Goal: Transaction & Acquisition: Purchase product/service

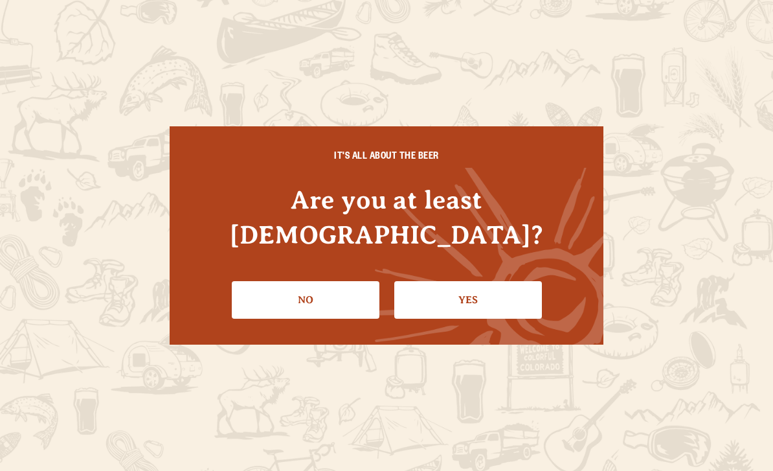
click at [456, 281] on link "Yes" at bounding box center [468, 300] width 148 height 38
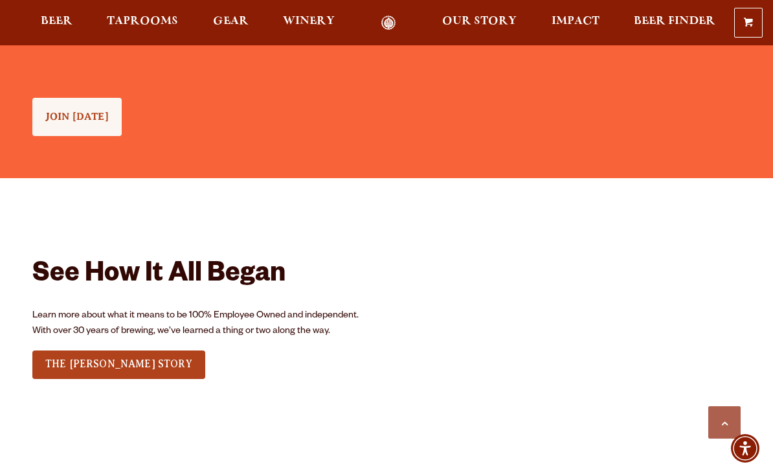
scroll to position [1258, 0]
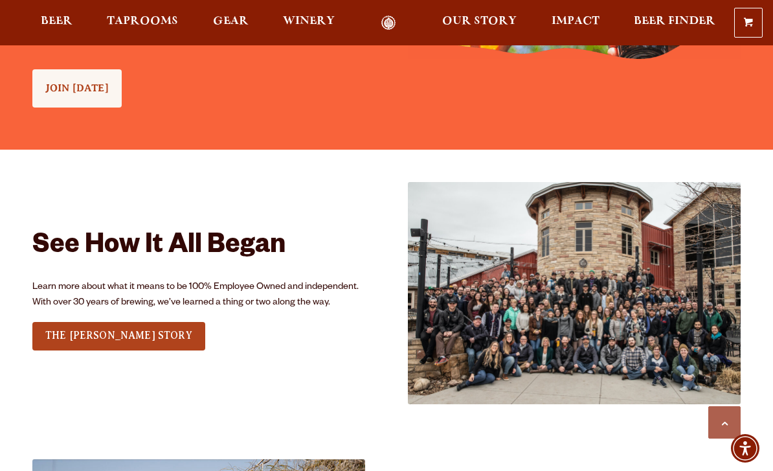
click at [713, 335] on img at bounding box center [574, 293] width 333 height 222
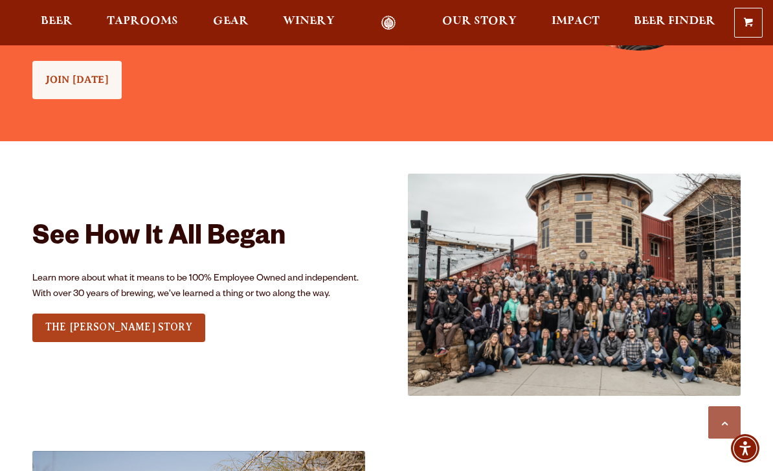
click at [600, 247] on img at bounding box center [574, 285] width 333 height 222
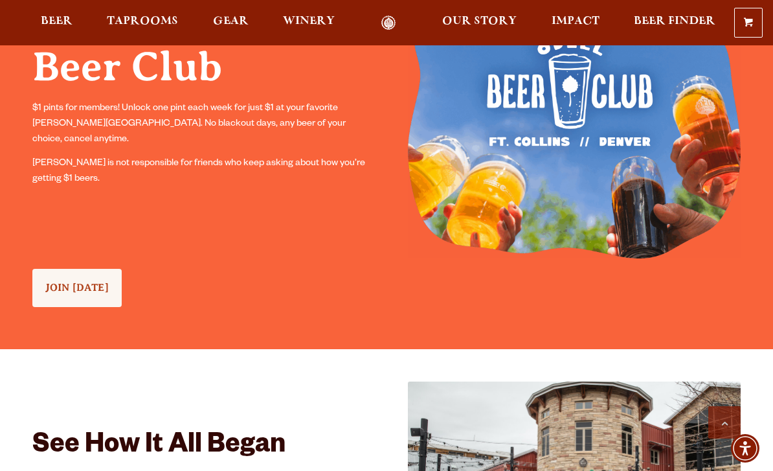
scroll to position [1057, 0]
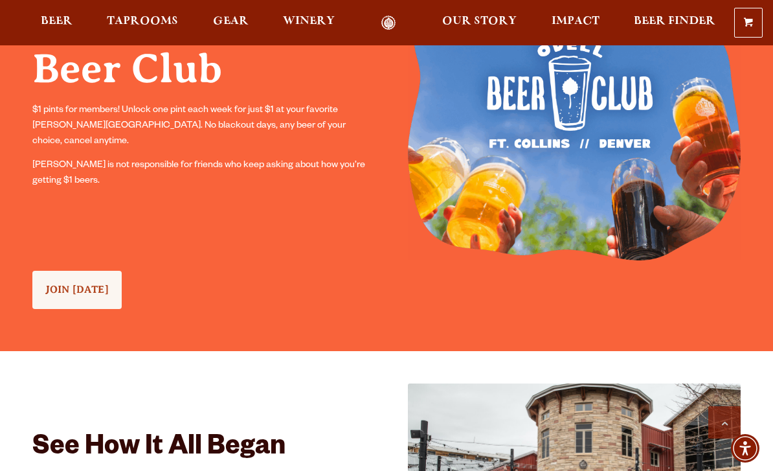
click at [76, 297] on link "JOIN TODAY" at bounding box center [76, 290] width 89 height 38
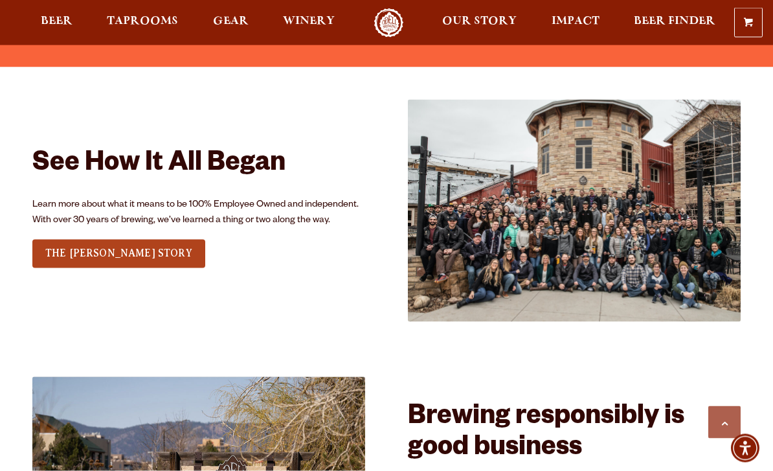
scroll to position [1347, 0]
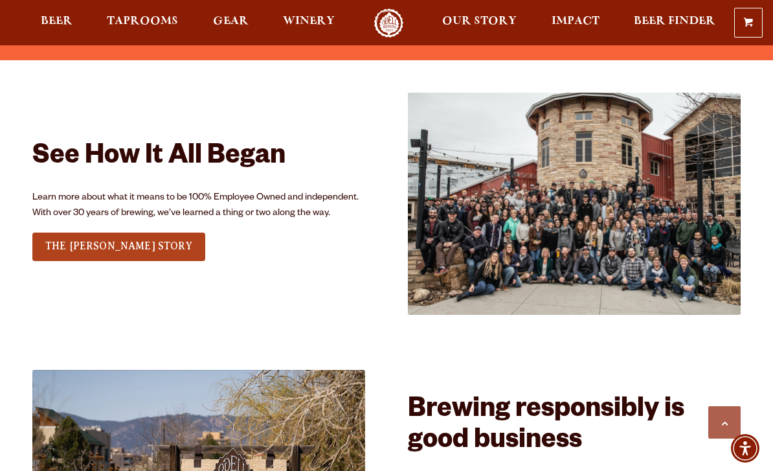
click at [128, 252] on span "THE ODELL STORY" at bounding box center [118, 246] width 147 height 12
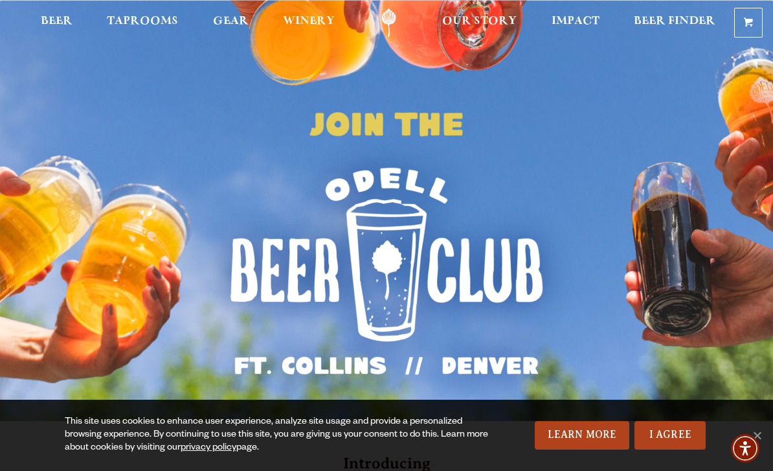
click at [684, 431] on link "I Agree" at bounding box center [670, 435] width 71 height 28
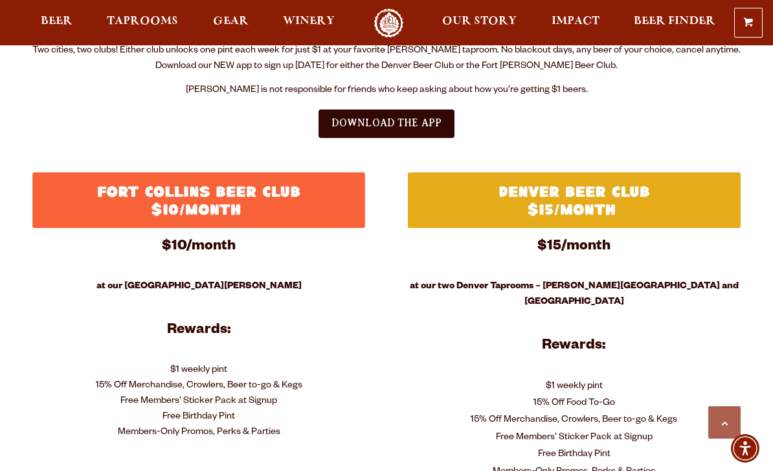
scroll to position [448, 0]
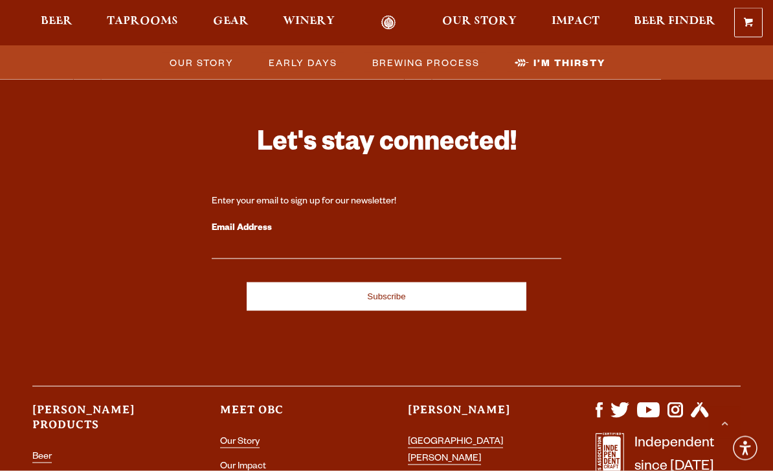
scroll to position [4443, 0]
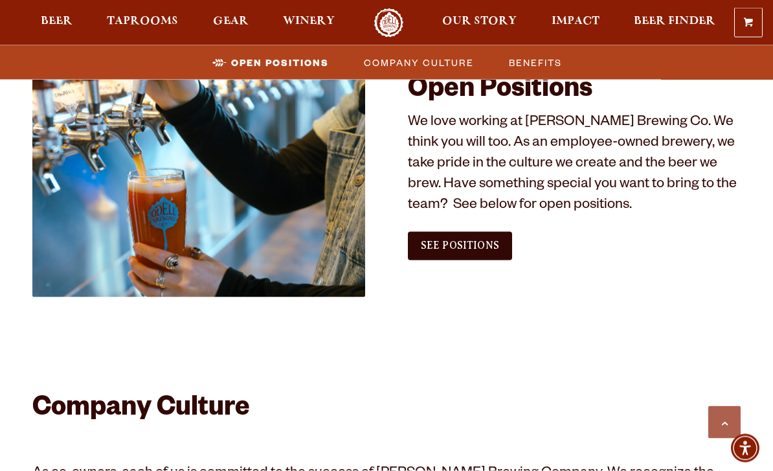
scroll to position [717, 0]
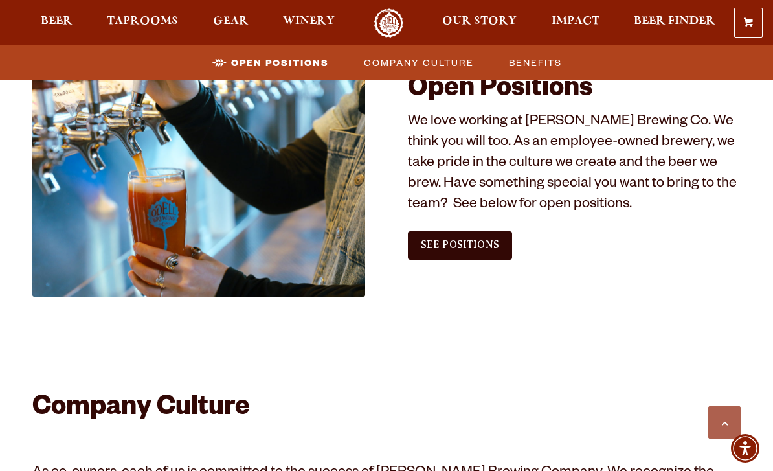
click at [480, 239] on span "See Positions" at bounding box center [460, 245] width 78 height 12
click at [393, 26] on link "Odell Home" at bounding box center [389, 22] width 49 height 29
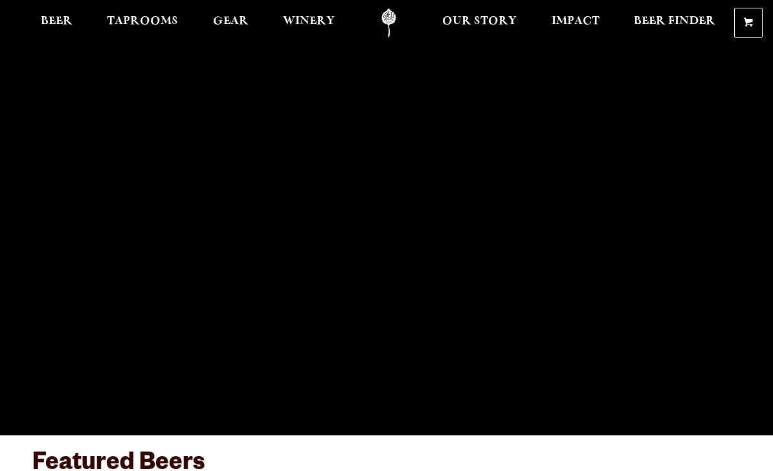
click at [688, 23] on span "Beer Finder" at bounding box center [675, 21] width 82 height 10
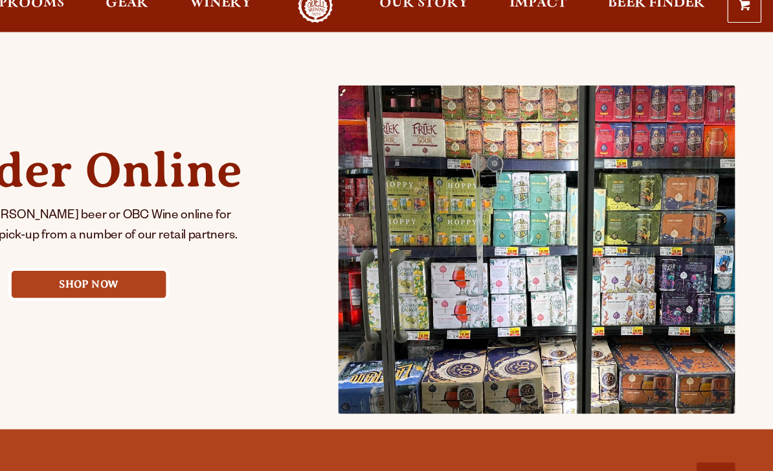
scroll to position [504, 5]
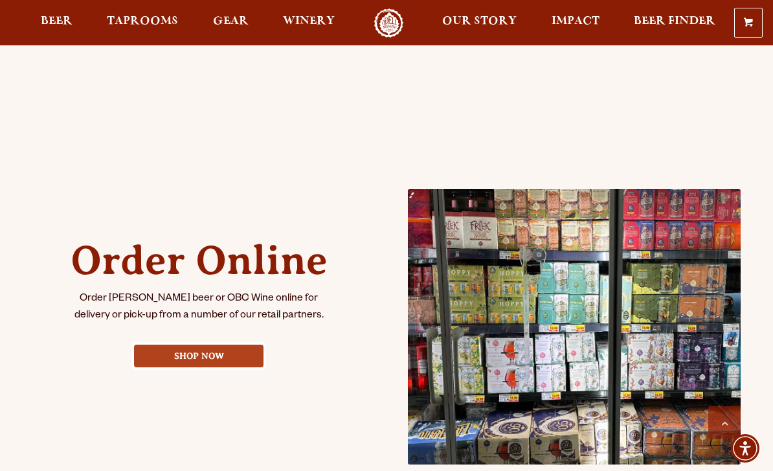
click at [231, 357] on link "Shop Now" at bounding box center [199, 355] width 130 height 23
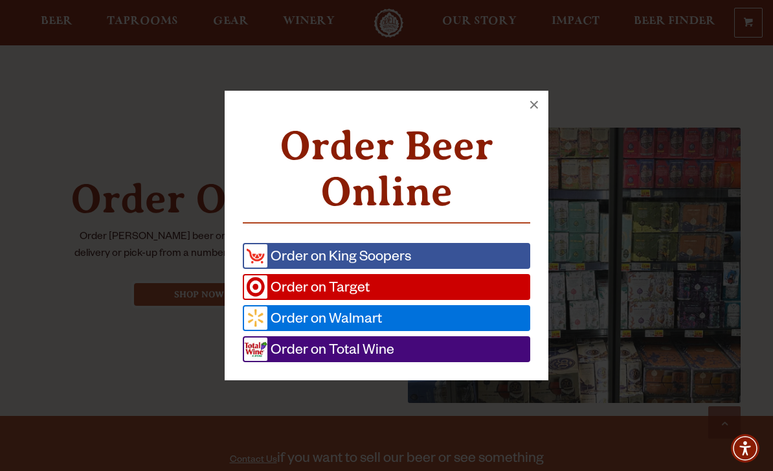
scroll to position [501, 0]
click at [534, 102] on button "×" at bounding box center [534, 105] width 28 height 28
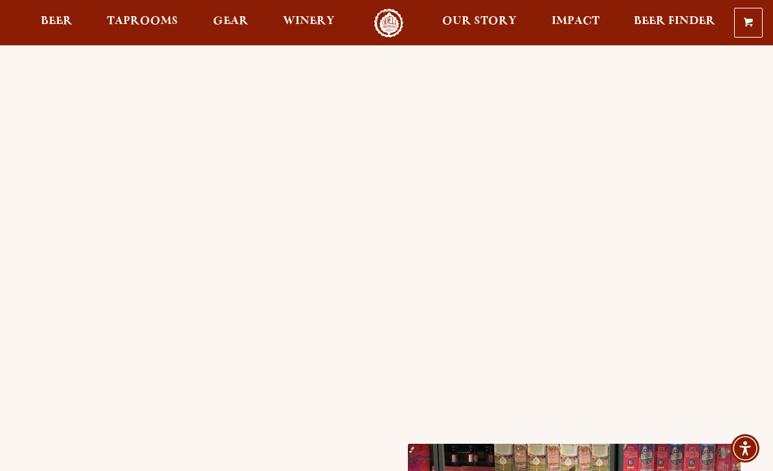
scroll to position [185, 0]
click at [234, 25] on span "Gear" at bounding box center [231, 21] width 36 height 10
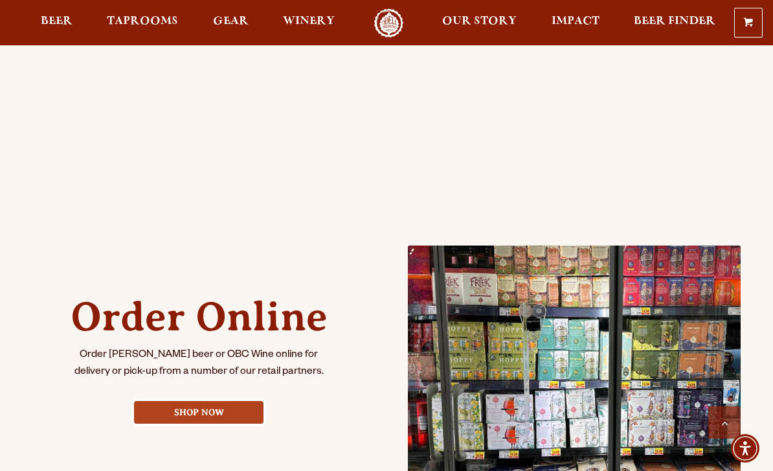
scroll to position [440, 0]
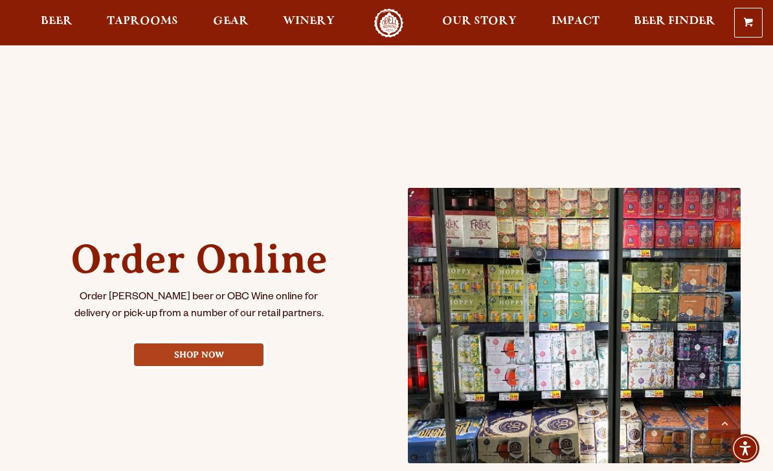
click at [256, 351] on link "Shop Now" at bounding box center [199, 354] width 130 height 23
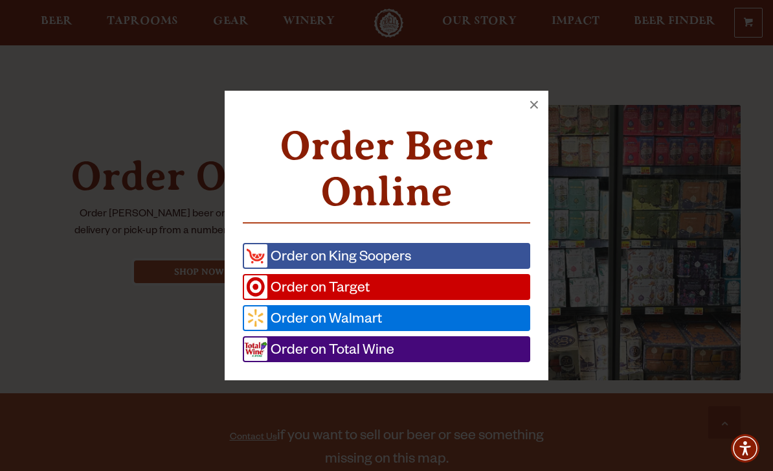
scroll to position [523, 0]
click at [452, 300] on link "Order on Target" at bounding box center [386, 287] width 287 height 26
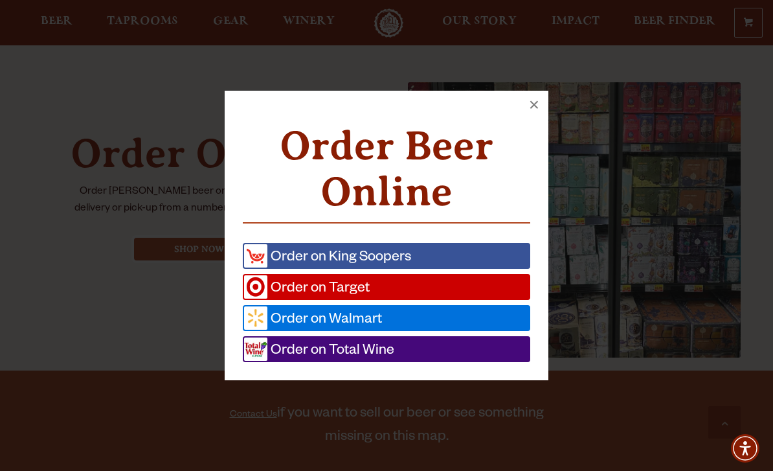
click at [339, 258] on span "Order on King Soopers" at bounding box center [339, 255] width 144 height 23
click at [331, 318] on span "Order on Walmart" at bounding box center [324, 317] width 115 height 23
click at [283, 346] on span "Order on Total Wine" at bounding box center [330, 348] width 127 height 23
